Goal: Task Accomplishment & Management: Manage account settings

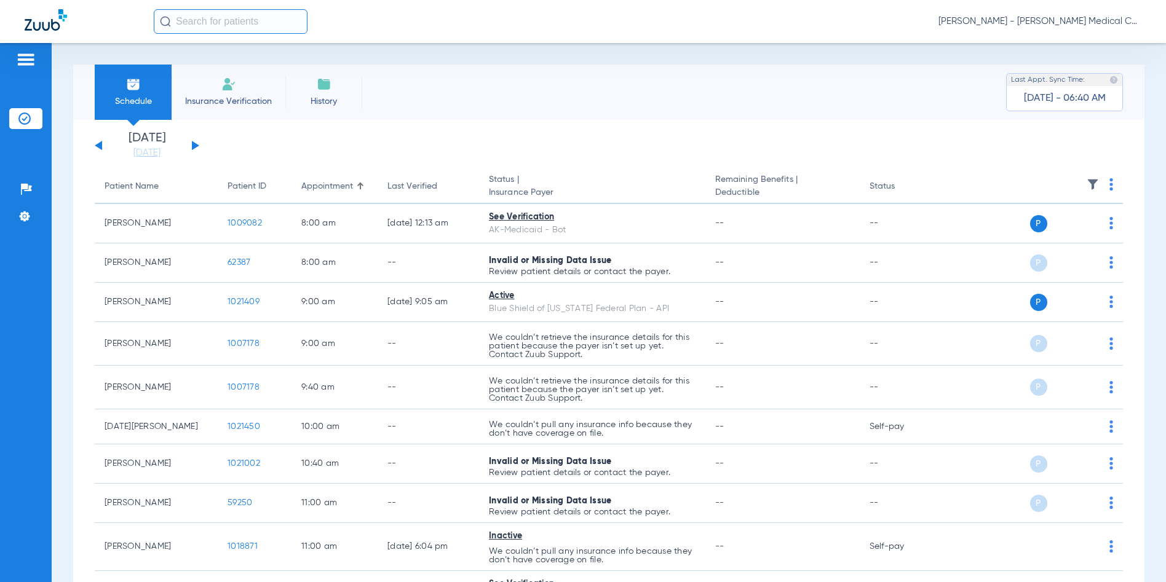
click at [1111, 18] on span "[PERSON_NAME] - [PERSON_NAME] Medical Center – Dental Clinic | SEARHC" at bounding box center [1039, 21] width 203 height 12
click at [1081, 40] on span "Account Selection" at bounding box center [1094, 43] width 69 height 9
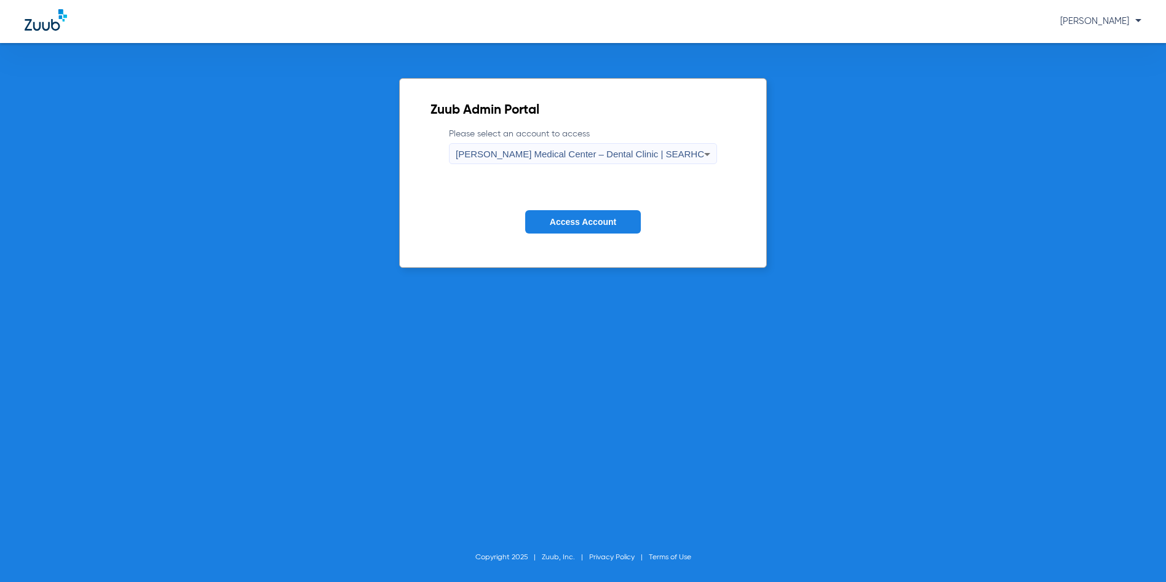
click at [583, 154] on span "[PERSON_NAME] Medical Center – Dental Clinic | SEARHC" at bounding box center [580, 154] width 248 height 10
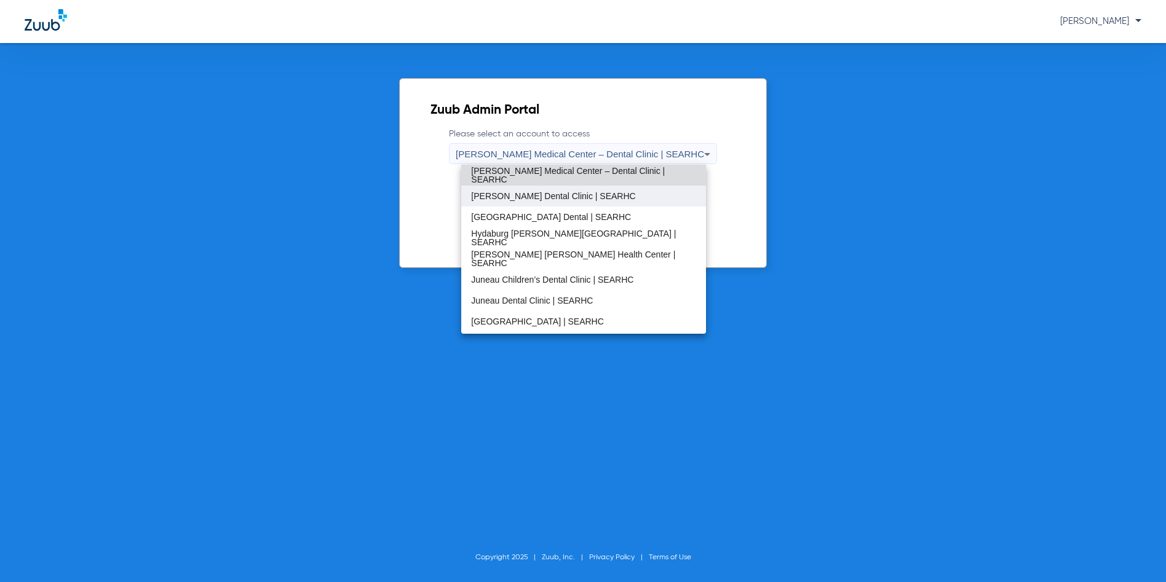
click at [516, 197] on span "[PERSON_NAME] Dental Clinic | SEARHC" at bounding box center [553, 196] width 164 height 9
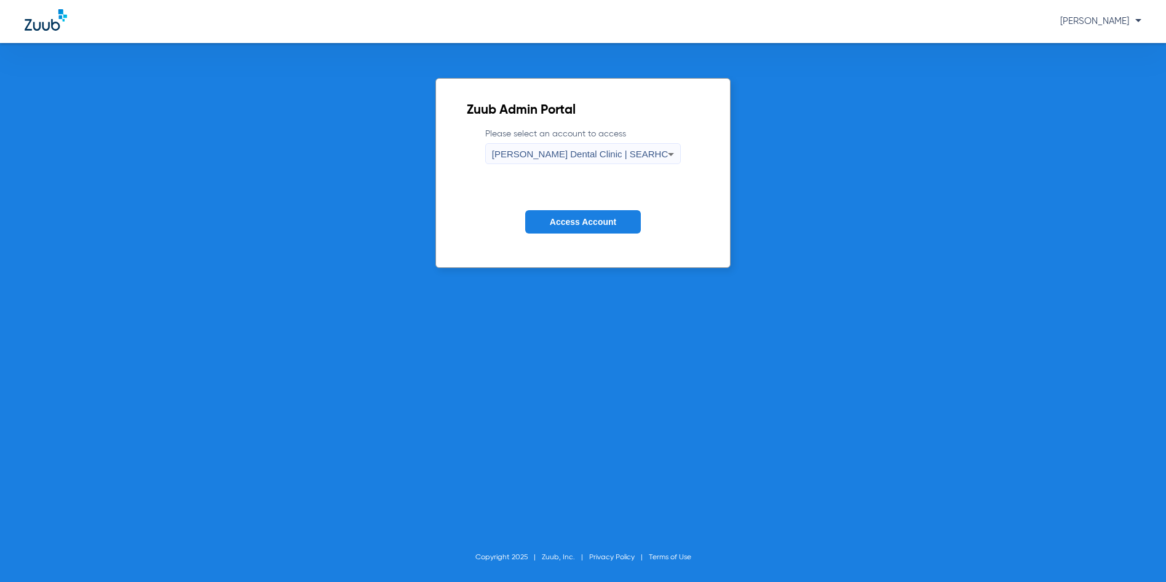
click at [568, 223] on span "Access Account" at bounding box center [583, 222] width 66 height 10
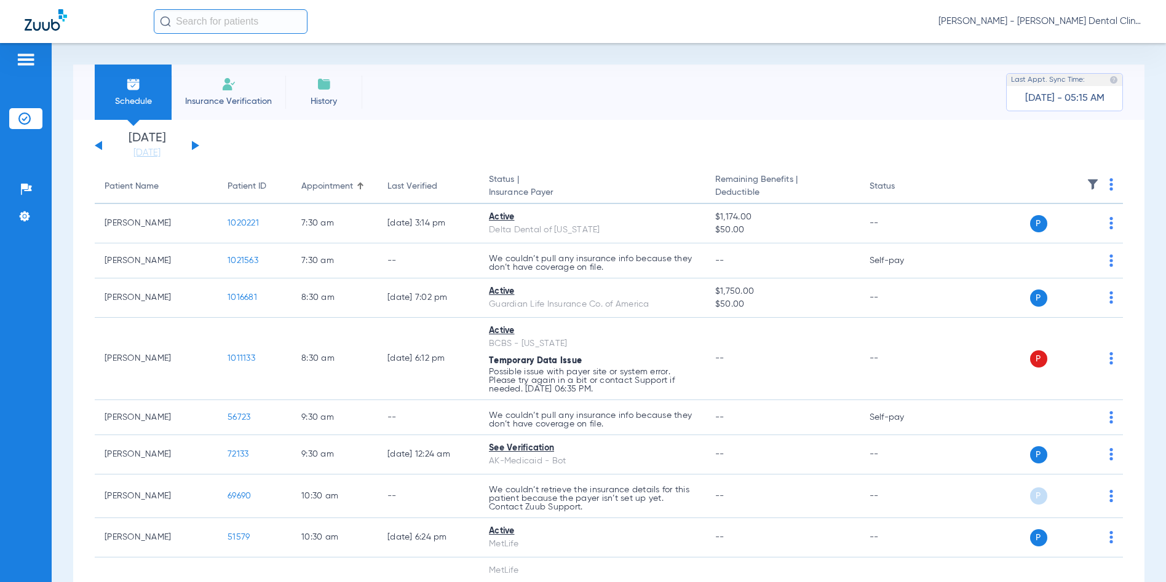
click at [95, 144] on div "[DATE] [DATE] [DATE] [DATE] [DATE] [DATE] [DATE] [DATE] [DATE] [DATE] [DATE] [D…" at bounding box center [147, 145] width 105 height 27
click at [98, 146] on button at bounding box center [98, 145] width 7 height 9
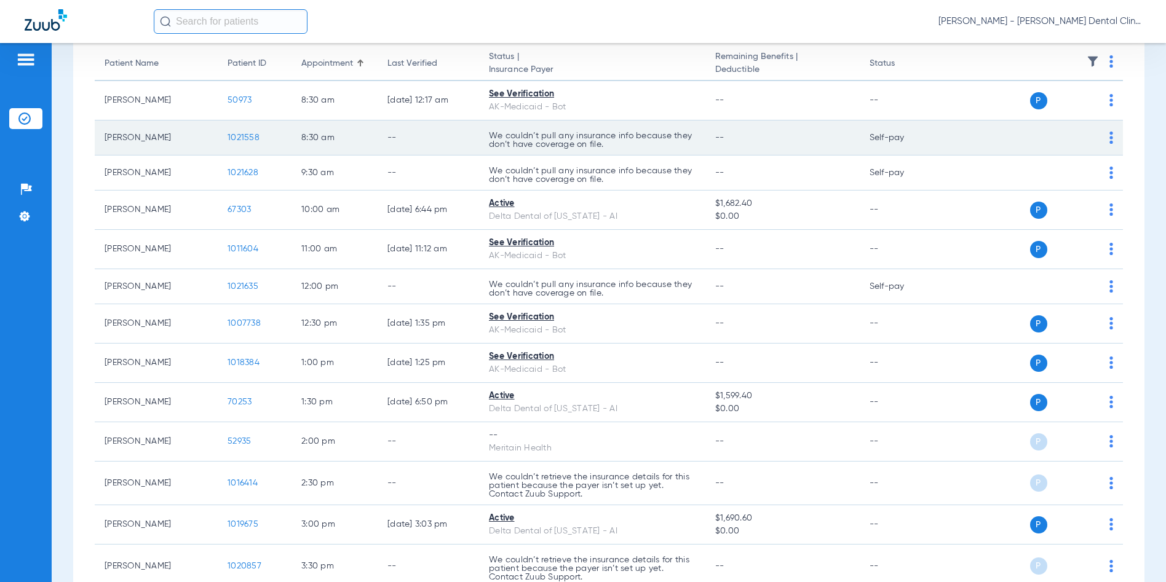
scroll to position [184, 0]
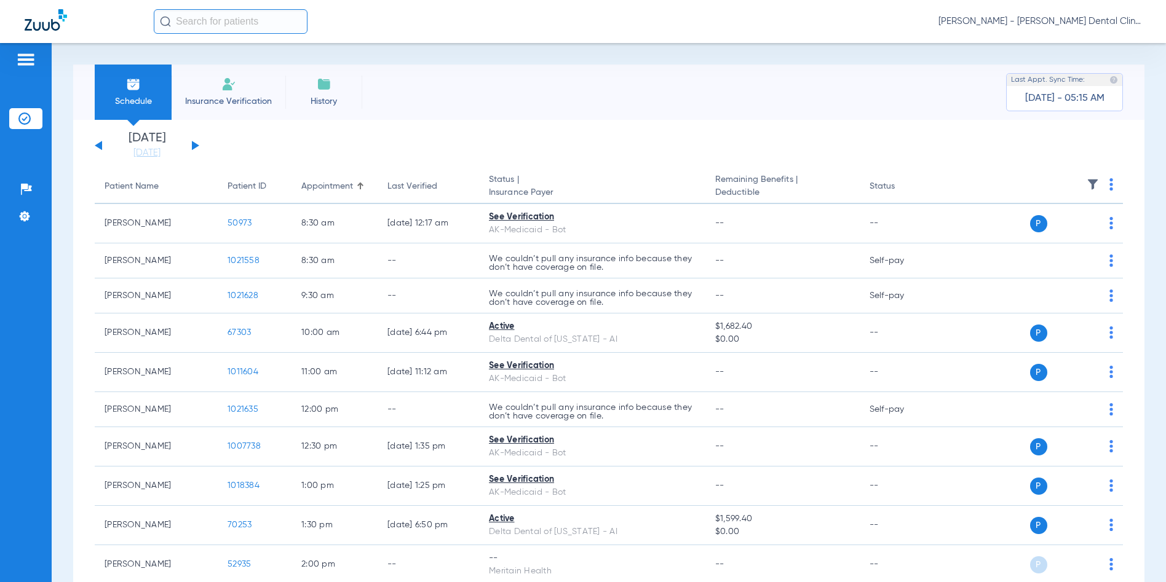
click at [1084, 20] on span "[PERSON_NAME] - [PERSON_NAME] Dental Clinic | SEARHC" at bounding box center [1039, 21] width 203 height 12
click at [1084, 42] on span "Account Selection" at bounding box center [1094, 43] width 69 height 9
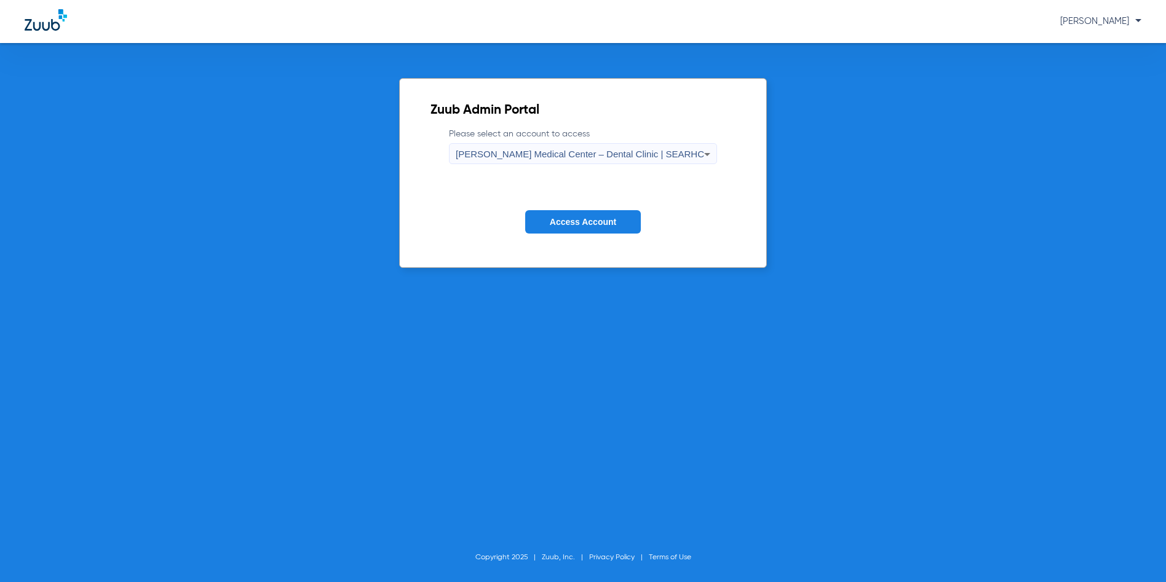
click at [626, 158] on span "[PERSON_NAME] Medical Center – Dental Clinic | SEARHC" at bounding box center [580, 154] width 248 height 10
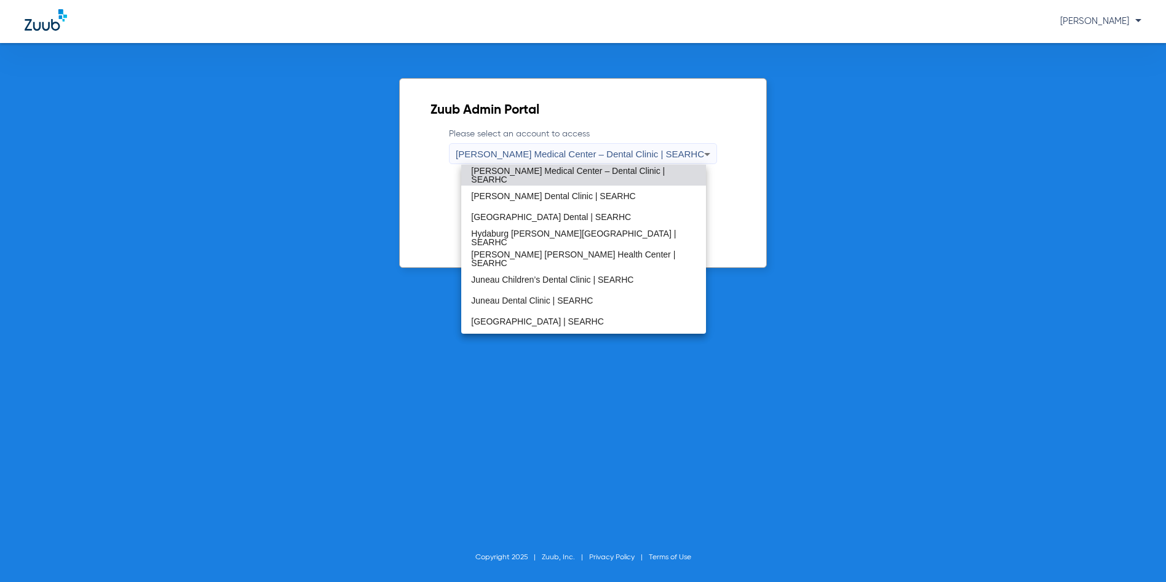
click at [578, 174] on span "[PERSON_NAME] Medical Center – Dental Clinic | SEARHC" at bounding box center [583, 175] width 224 height 17
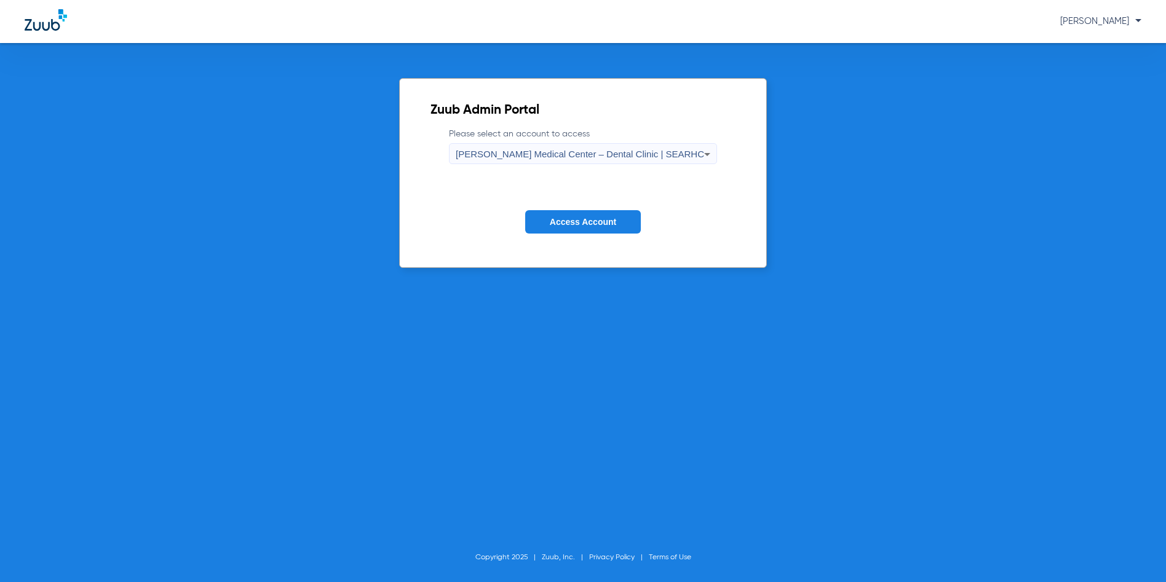
click at [582, 223] on span "Access Account" at bounding box center [583, 222] width 66 height 10
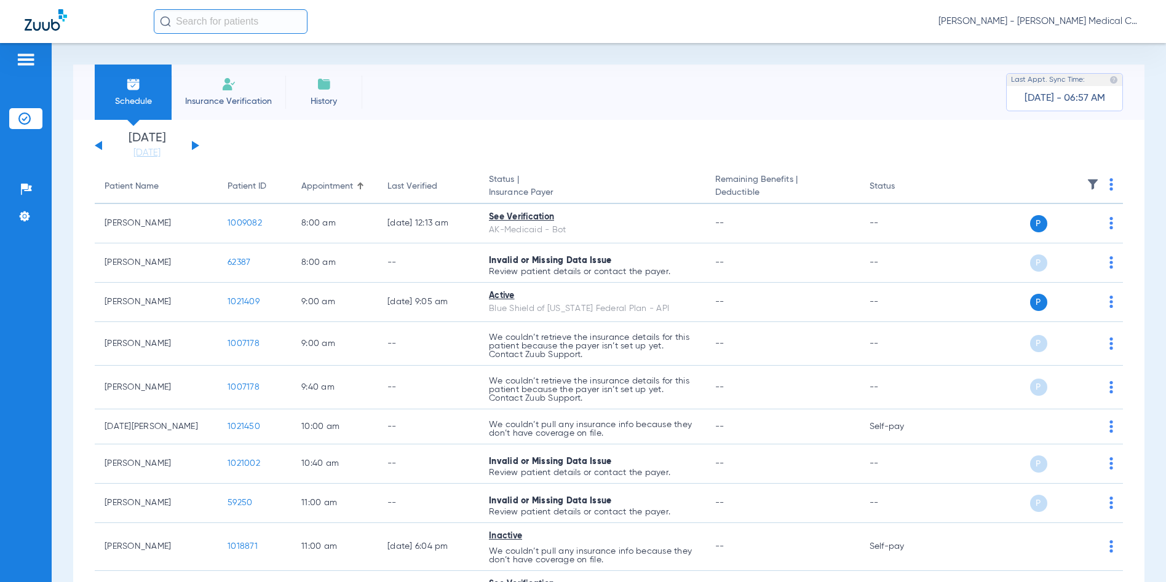
click at [193, 146] on button at bounding box center [195, 145] width 7 height 9
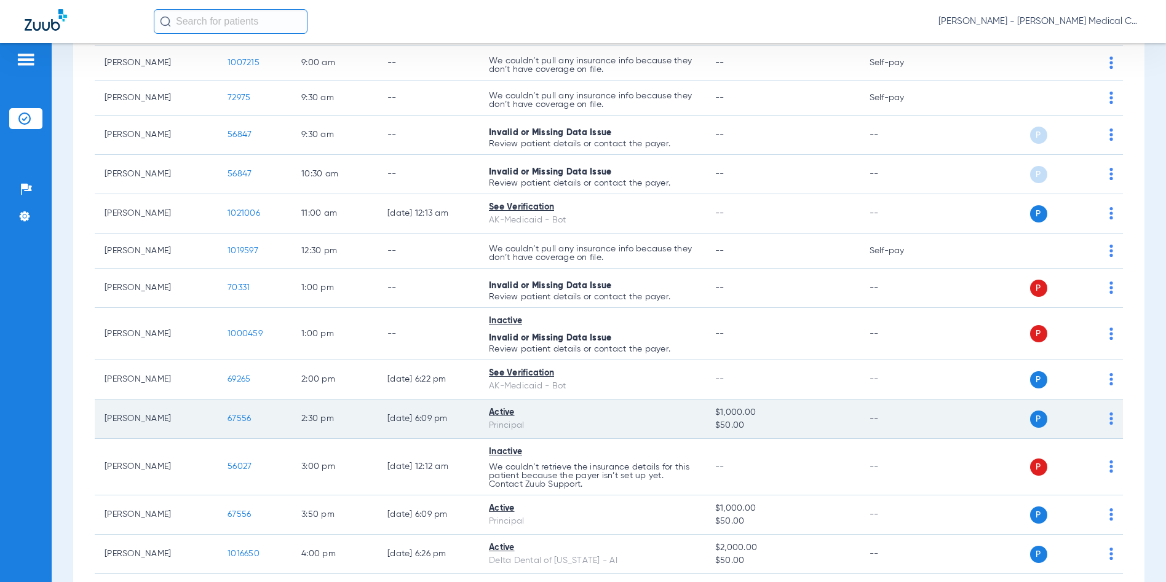
scroll to position [317, 0]
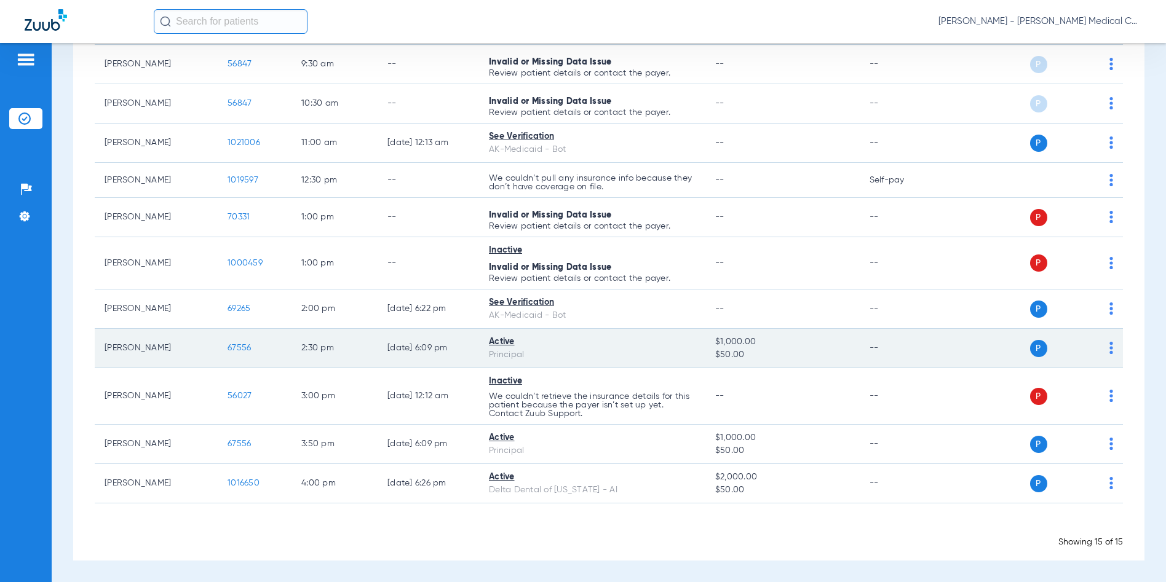
click at [236, 347] on span "67556" at bounding box center [238, 348] width 23 height 9
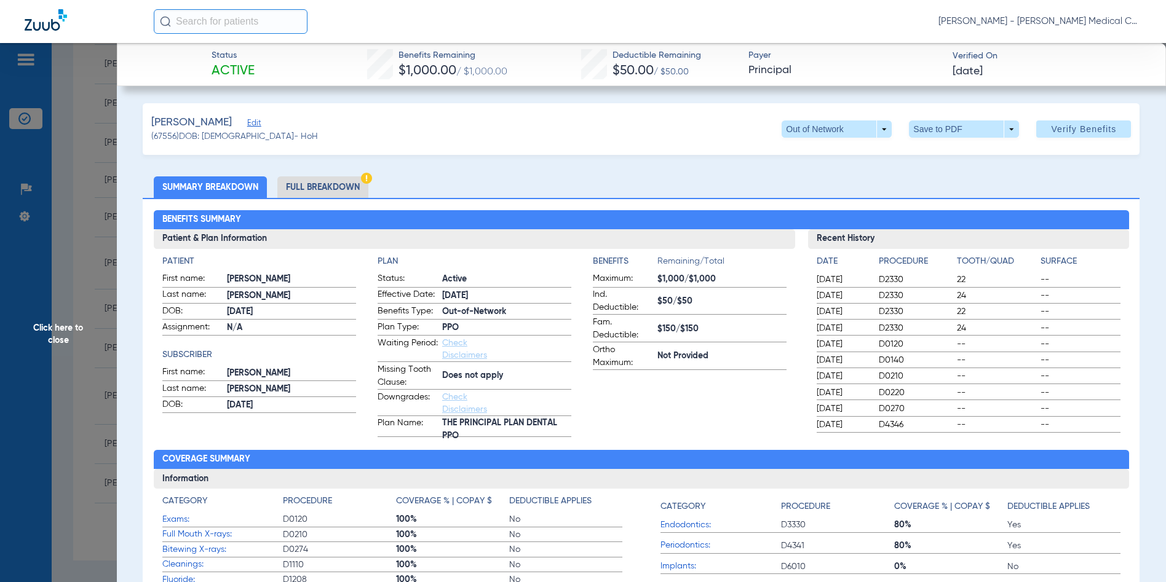
click at [47, 331] on span "Click here to close" at bounding box center [58, 334] width 117 height 582
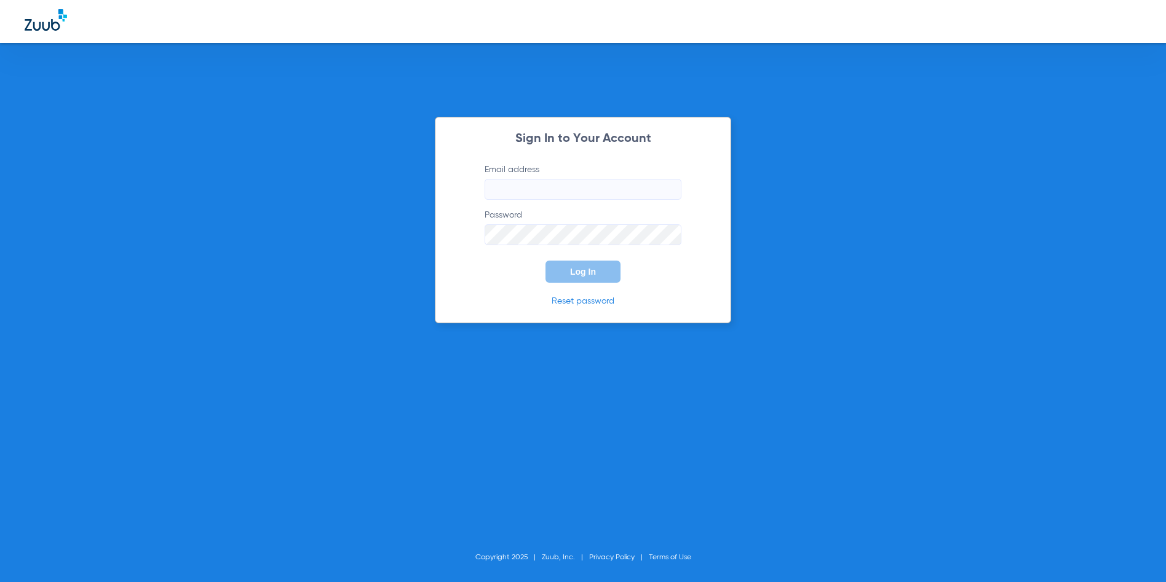
type input "cjackson1@searhc.org"
